Goal: Task Accomplishment & Management: Complete application form

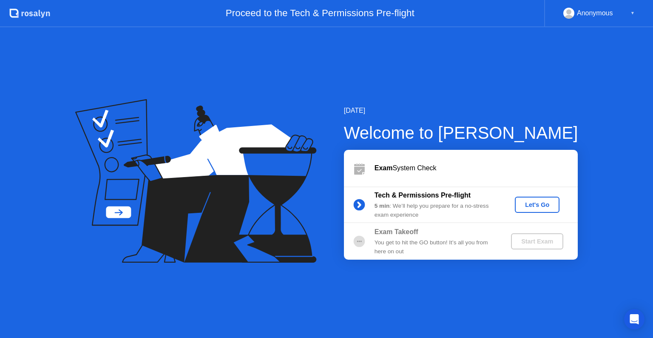
click at [530, 206] on div "Let's Go" at bounding box center [537, 204] width 38 height 7
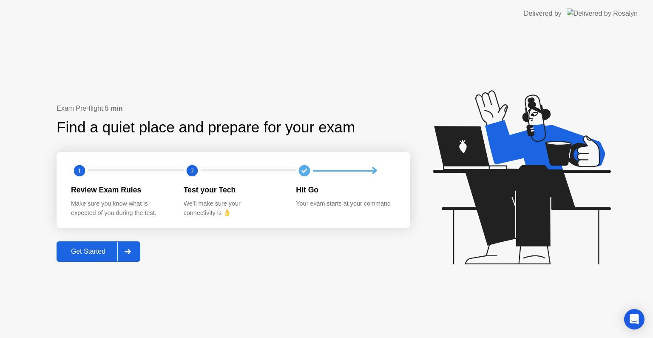
click at [105, 250] on div "Get Started" at bounding box center [88, 251] width 58 height 8
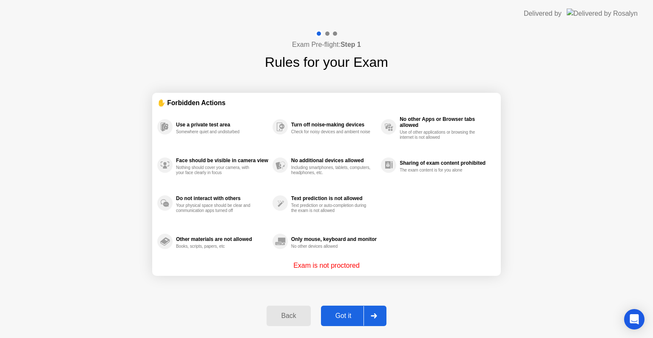
click at [353, 312] on div "Got it" at bounding box center [344, 316] width 40 height 8
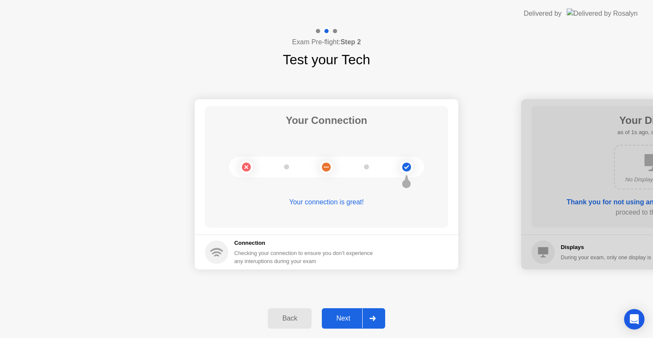
click at [404, 168] on circle at bounding box center [406, 166] width 9 height 9
drag, startPoint x: 549, startPoint y: 197, endPoint x: 466, endPoint y: 201, distance: 83.4
click at [352, 316] on div "Next" at bounding box center [343, 318] width 38 height 8
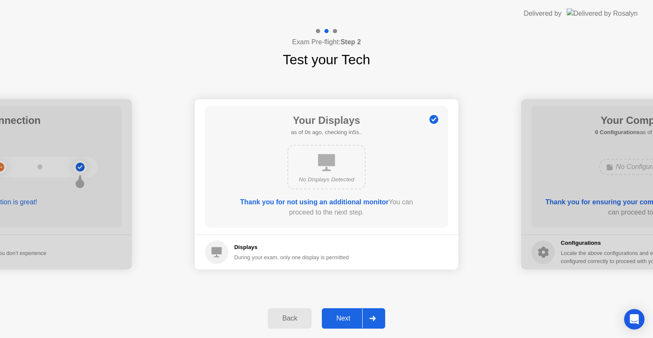
click at [340, 317] on div "Next" at bounding box center [343, 318] width 38 height 8
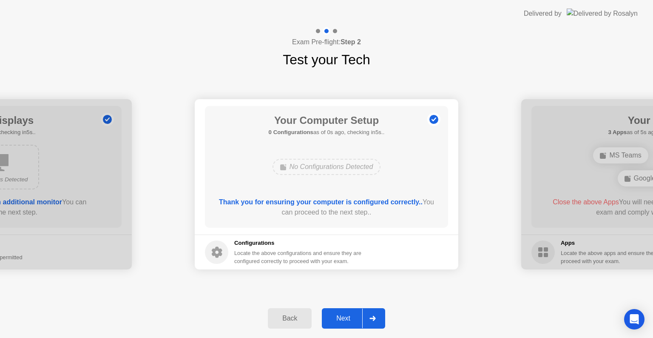
click at [424, 267] on footer "Configurations Locate the above configurations and ensure they are configured c…" at bounding box center [327, 251] width 264 height 35
drag, startPoint x: 323, startPoint y: 233, endPoint x: 310, endPoint y: 233, distance: 13.2
click at [310, 233] on main "Your Computer Setup 0 Configurations as of 4s ago, checking in1s.. No Configura…" at bounding box center [327, 166] width 264 height 135
click at [344, 311] on button "Next" at bounding box center [353, 318] width 63 height 20
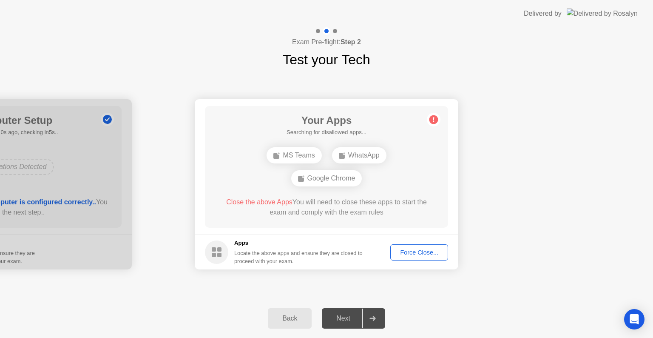
click at [292, 315] on div "Back" at bounding box center [289, 318] width 39 height 8
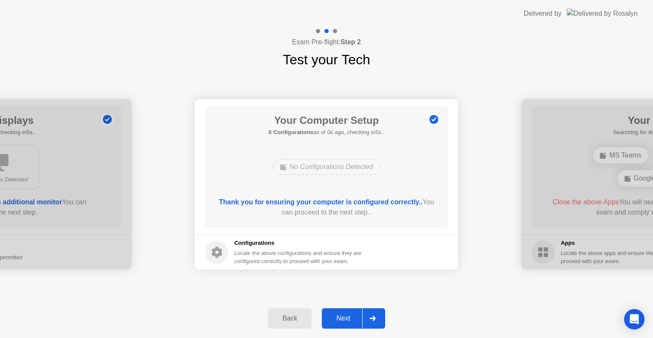
click at [292, 315] on div "Back" at bounding box center [289, 318] width 39 height 8
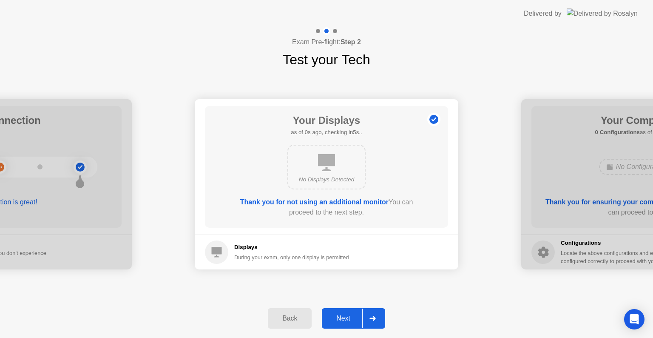
click at [342, 318] on div "Next" at bounding box center [343, 318] width 38 height 8
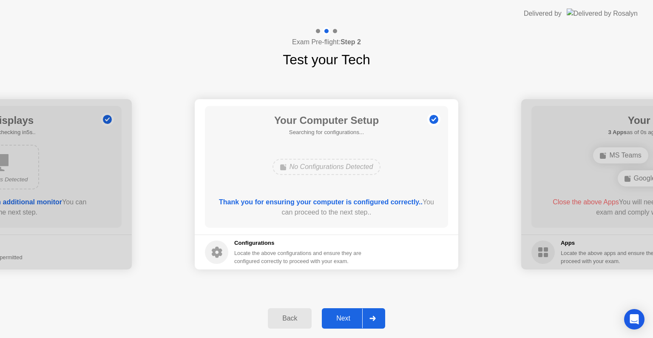
click at [342, 318] on div "Next" at bounding box center [343, 318] width 38 height 8
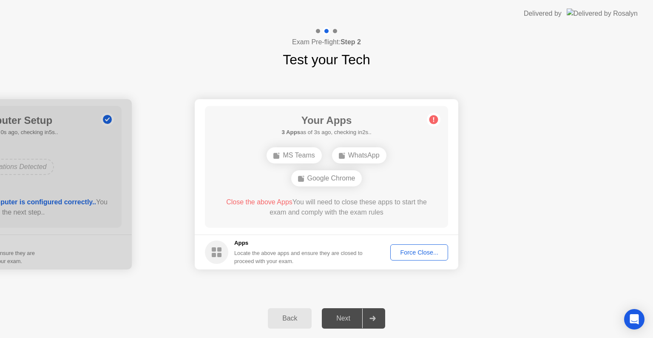
click at [407, 255] on div "Force Close..." at bounding box center [419, 252] width 52 height 7
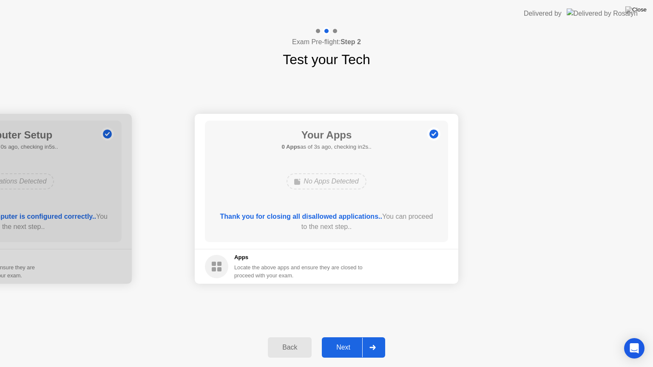
click at [337, 337] on div "Next" at bounding box center [343, 348] width 38 height 8
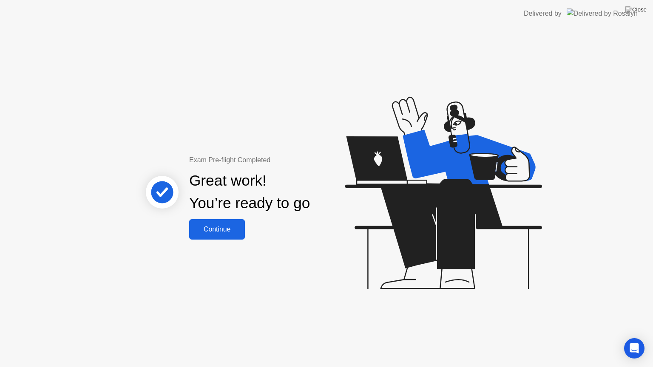
click at [227, 226] on div "Continue" at bounding box center [217, 230] width 51 height 8
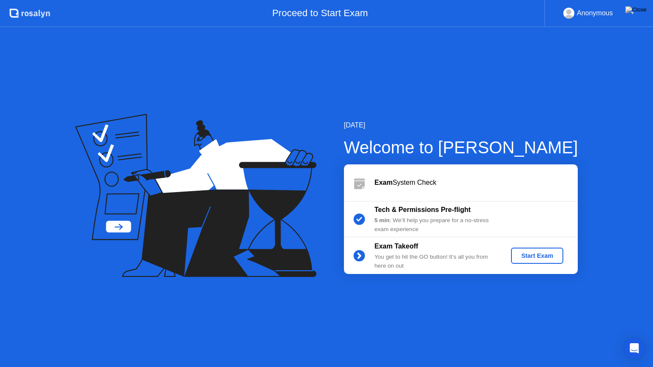
click at [390, 253] on div "You get to hit the GO button! It’s all you from here on out" at bounding box center [436, 261] width 122 height 17
click at [394, 185] on div "Exam System Check" at bounding box center [476, 183] width 203 height 10
click at [320, 77] on div "[DATE] Welcome to [PERSON_NAME] Exam System Check Tech & Permissions Pre-flight…" at bounding box center [326, 197] width 653 height 340
click at [538, 254] on div "Start Exam" at bounding box center [538, 256] width 46 height 7
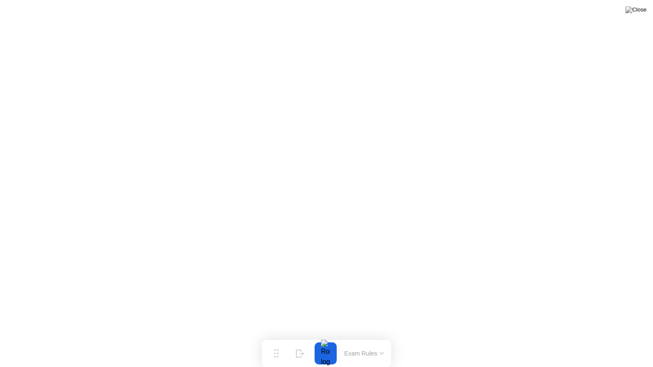
click at [368, 337] on button "Exam Rules" at bounding box center [364, 354] width 45 height 8
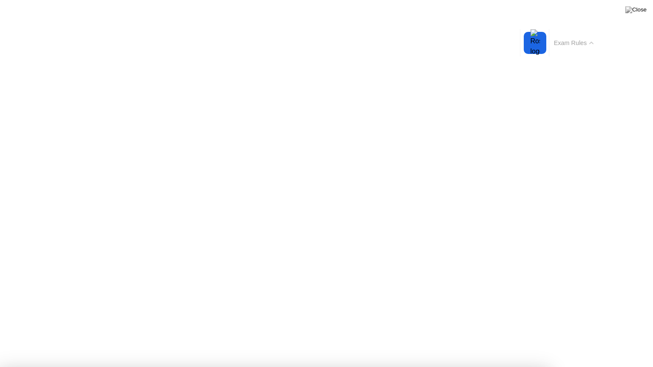
click at [577, 39] on button "Exam Rules" at bounding box center [574, 43] width 45 height 8
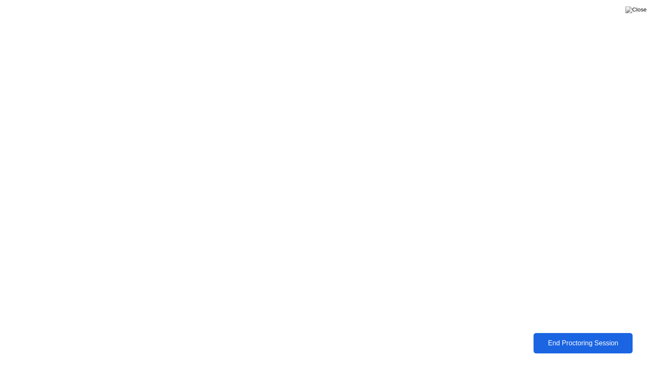
click at [571, 337] on div "End Proctoring Session" at bounding box center [583, 344] width 94 height 8
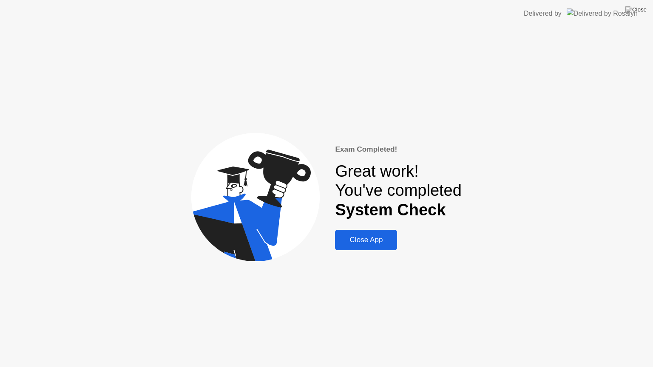
click at [380, 237] on div "Close App" at bounding box center [366, 240] width 57 height 9
